Goal: Navigation & Orientation: Go to known website

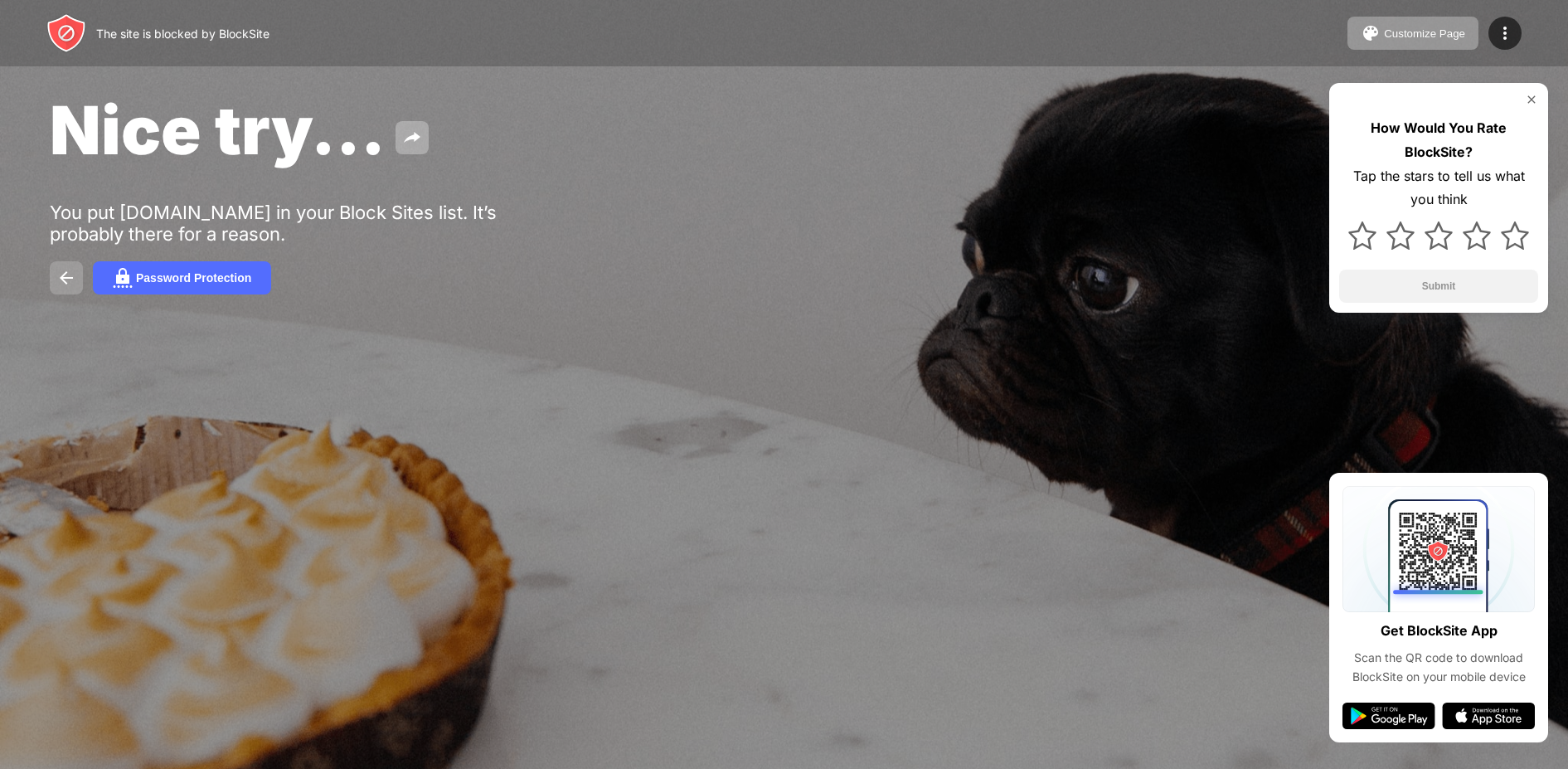
drag, startPoint x: 53, startPoint y: 277, endPoint x: 59, endPoint y: 268, distance: 10.8
click at [55, 278] on button at bounding box center [67, 278] width 33 height 33
click at [60, 273] on img at bounding box center [67, 278] width 20 height 20
click at [67, 278] on img at bounding box center [67, 278] width 20 height 20
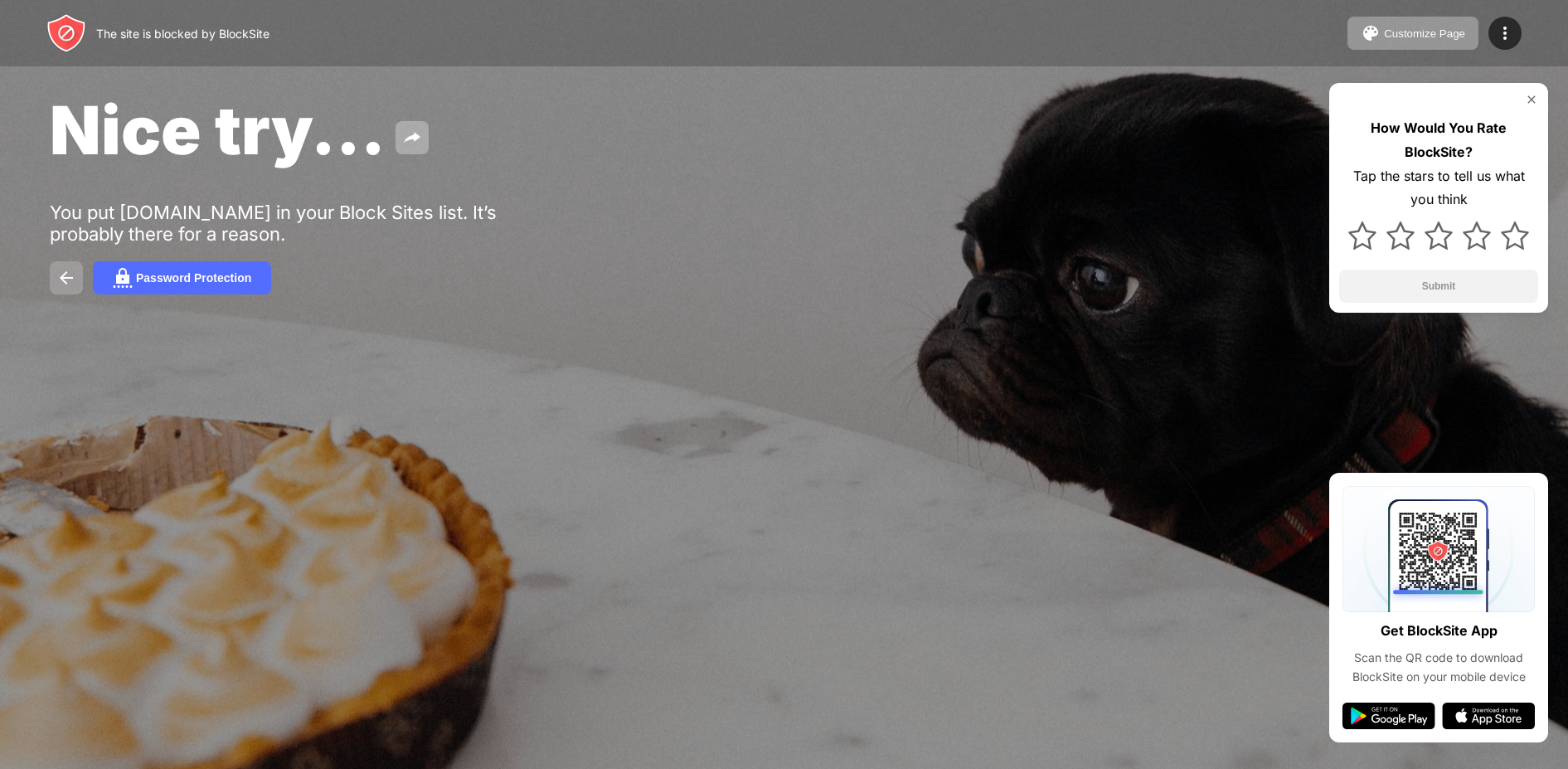
click at [67, 278] on img at bounding box center [67, 278] width 20 height 20
